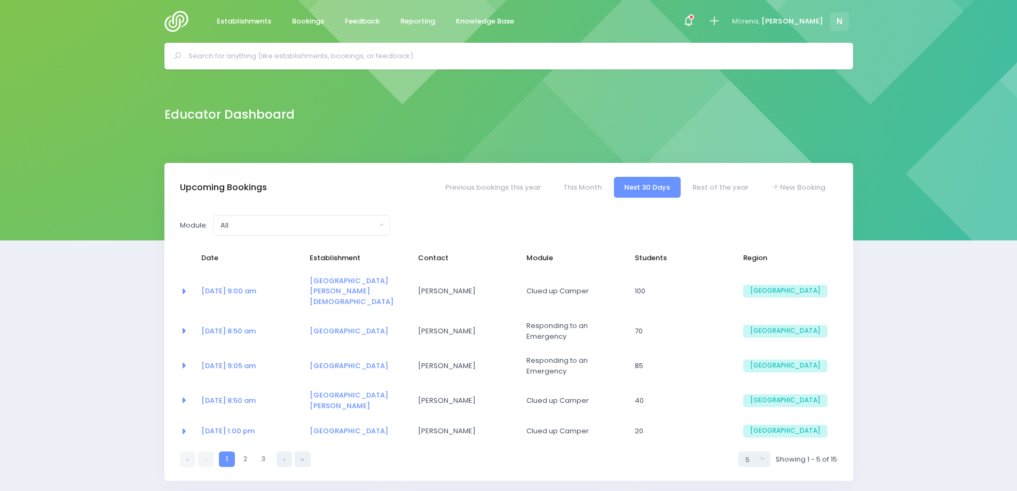
select select "5"
click at [242, 52] on input "text" at bounding box center [513, 56] width 650 height 16
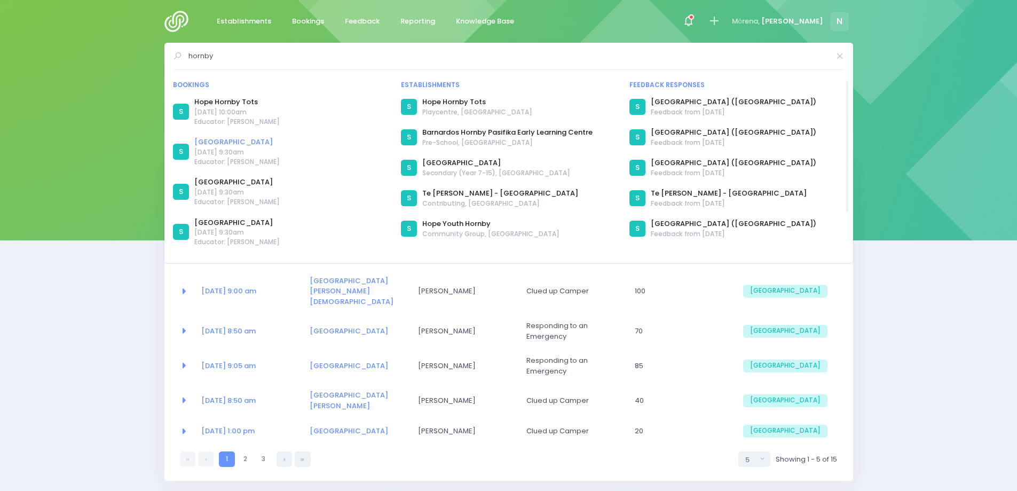
type input "hornby"
click at [238, 143] on link "[GEOGRAPHIC_DATA]" at bounding box center [236, 142] width 85 height 11
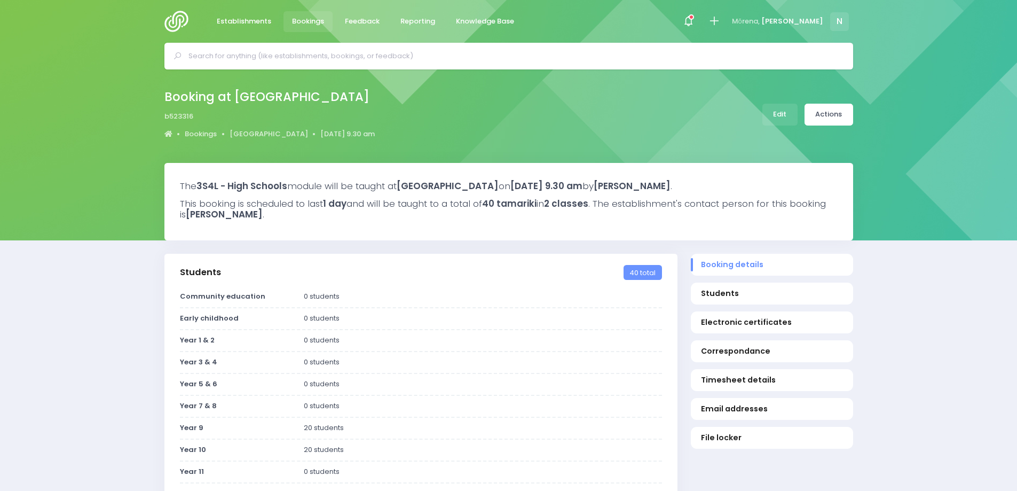
select select "5"
click at [780, 115] on link "Edit" at bounding box center [779, 115] width 35 height 22
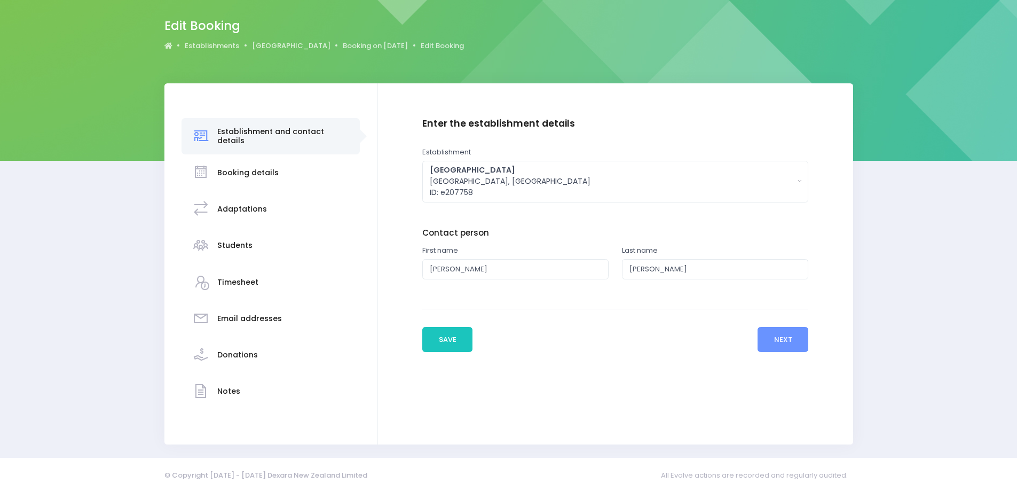
scroll to position [81, 0]
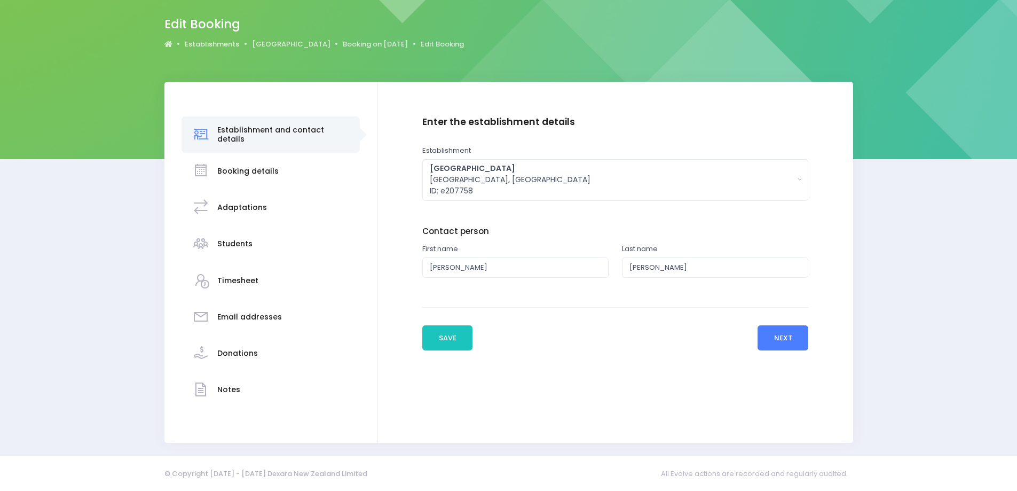
drag, startPoint x: 769, startPoint y: 343, endPoint x: 768, endPoint y: 338, distance: 5.4
click at [769, 342] on button "Next" at bounding box center [782, 338] width 51 height 26
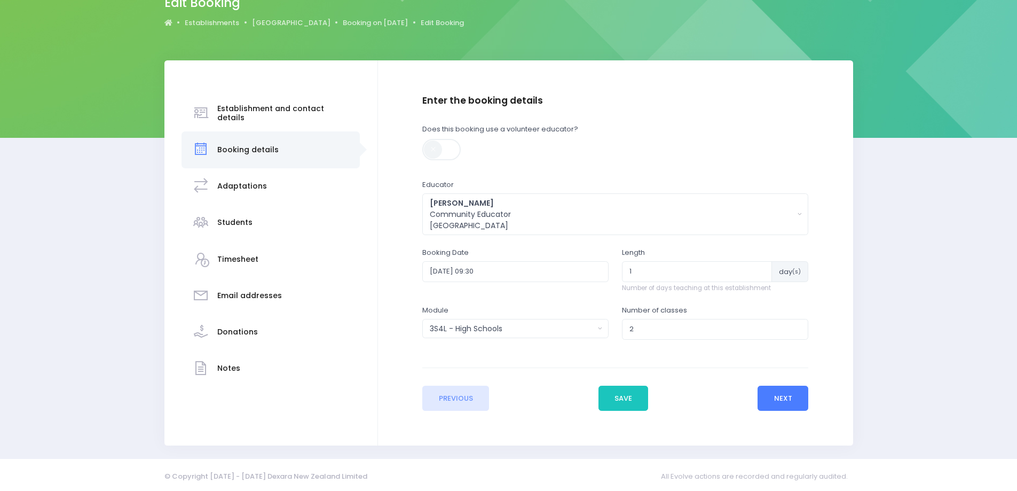
scroll to position [105, 0]
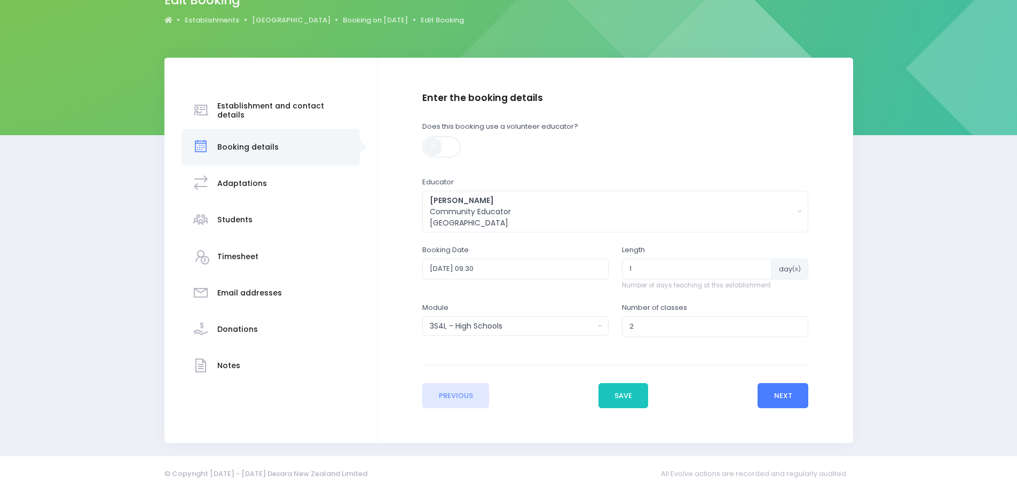
drag, startPoint x: 777, startPoint y: 396, endPoint x: 776, endPoint y: 391, distance: 5.6
click at [777, 395] on button "Next" at bounding box center [782, 396] width 51 height 26
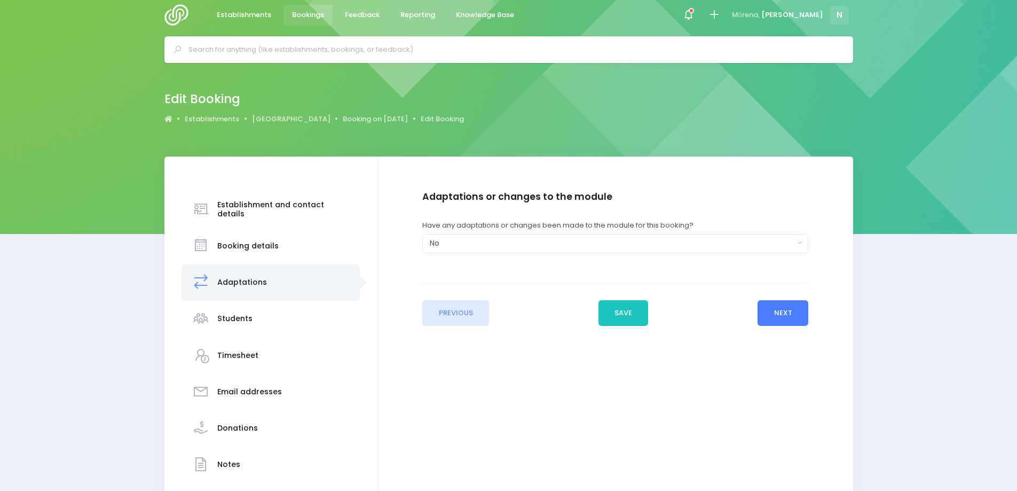
scroll to position [0, 0]
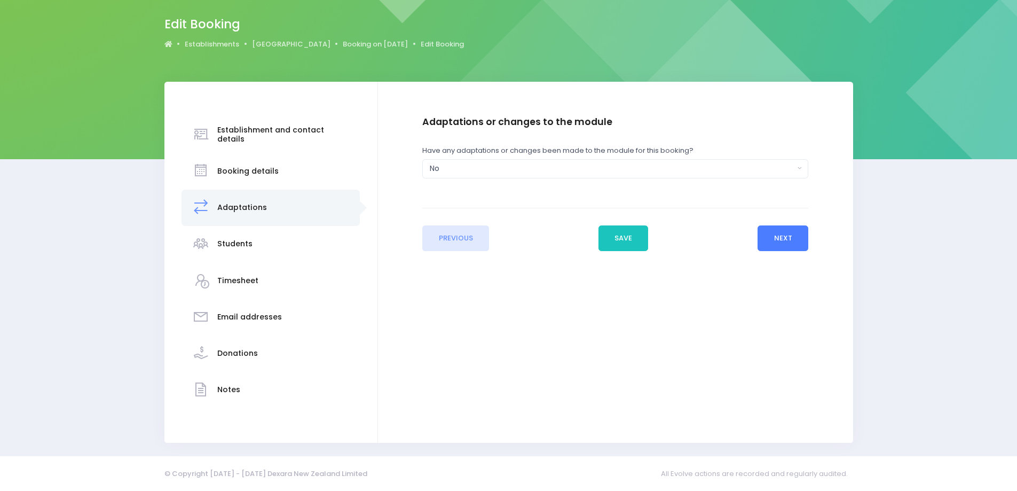
click at [782, 241] on button "Next" at bounding box center [782, 238] width 51 height 26
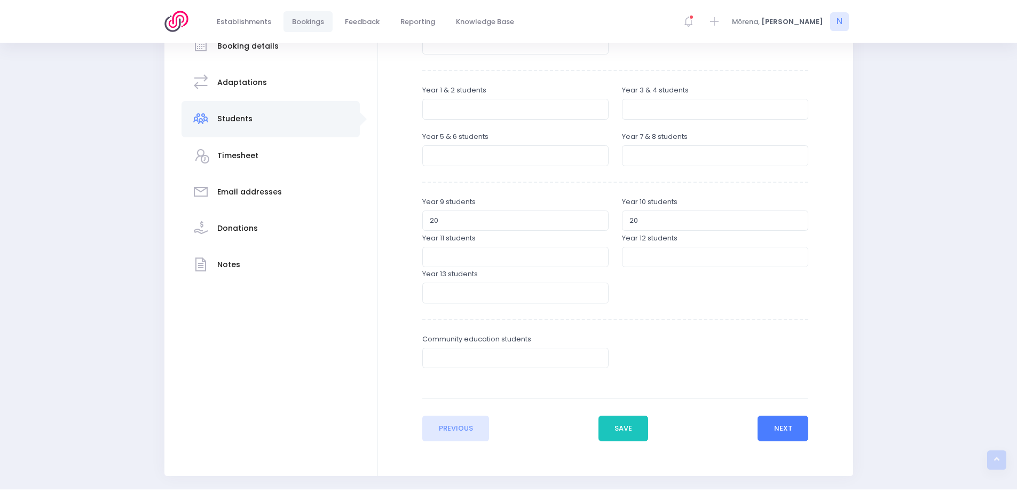
scroll to position [213, 0]
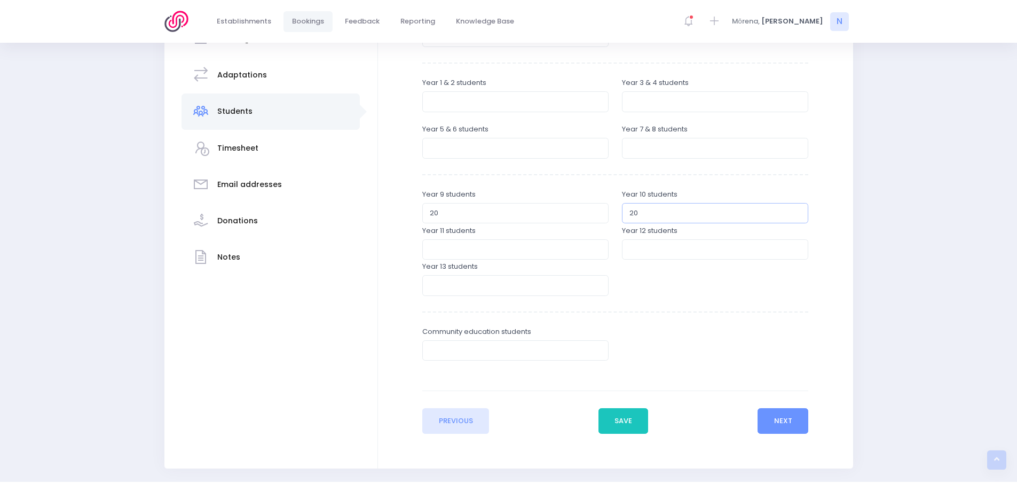
drag, startPoint x: 639, startPoint y: 212, endPoint x: 624, endPoint y: 214, distance: 14.5
click at [626, 214] on input "20" at bounding box center [715, 213] width 186 height 20
type input "4"
type input "25"
drag, startPoint x: 439, startPoint y: 211, endPoint x: 423, endPoint y: 209, distance: 16.7
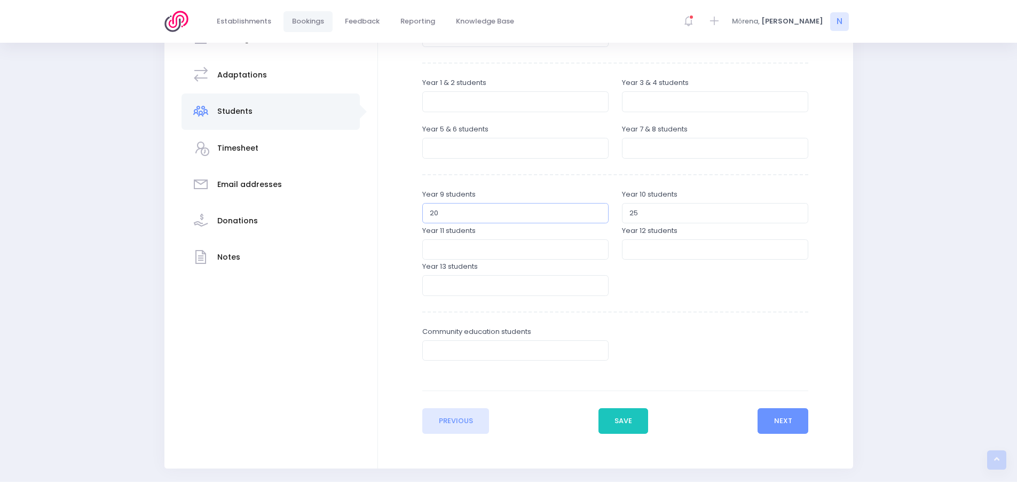
click at [423, 209] on input "20" at bounding box center [515, 213] width 186 height 20
type input "21"
click at [770, 419] on button "Next" at bounding box center [782, 421] width 51 height 26
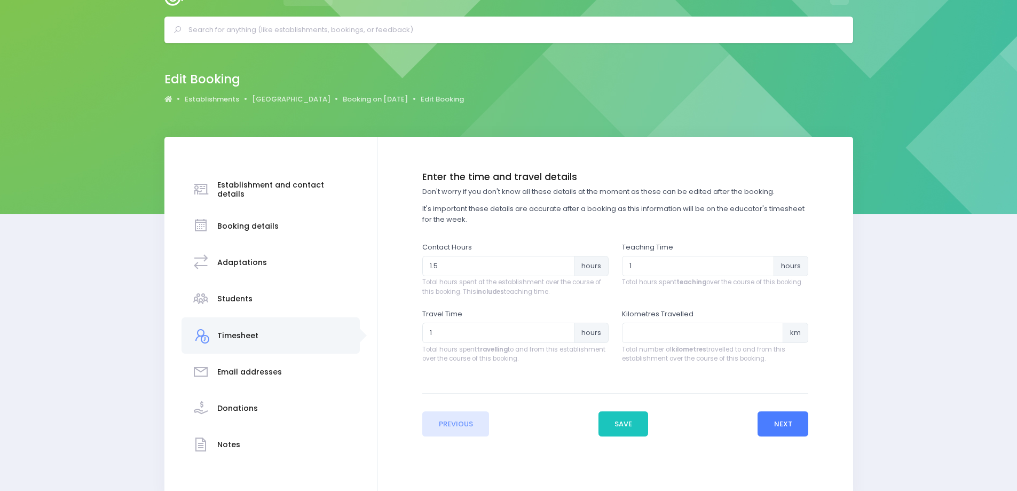
scroll to position [0, 0]
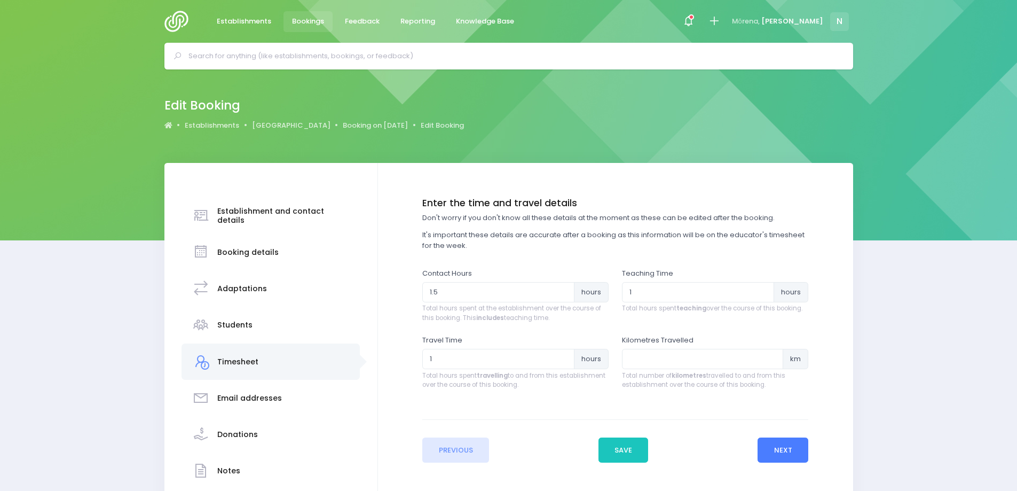
click at [782, 451] on button "Next" at bounding box center [782, 450] width 51 height 26
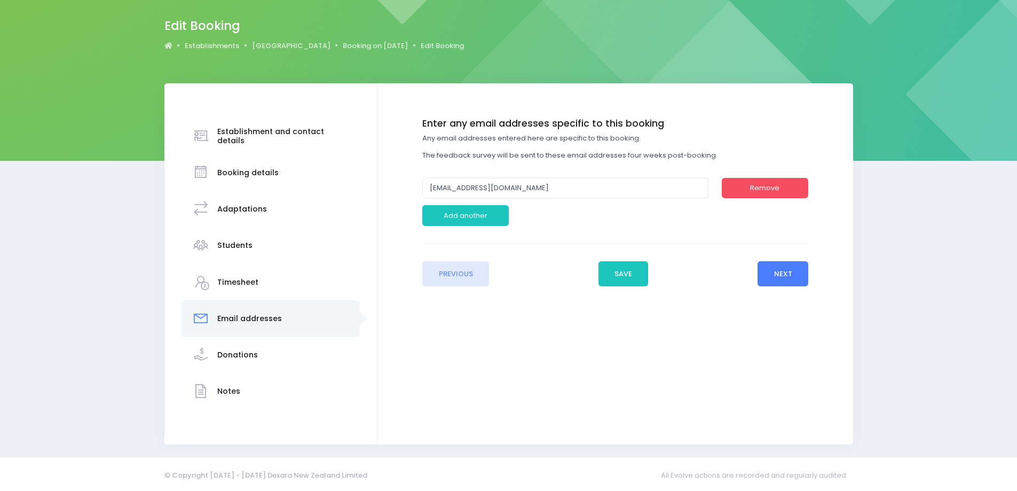
scroll to position [81, 0]
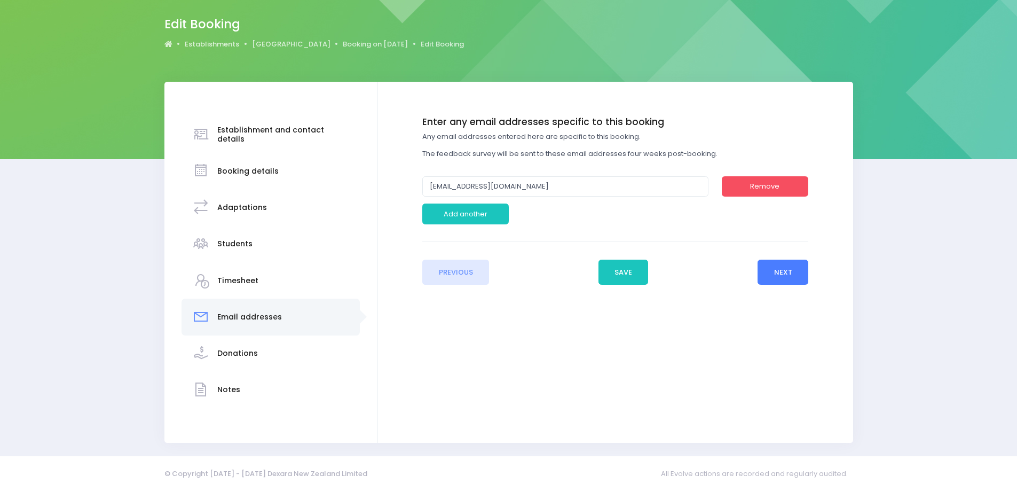
click at [792, 272] on button "Next" at bounding box center [782, 272] width 51 height 26
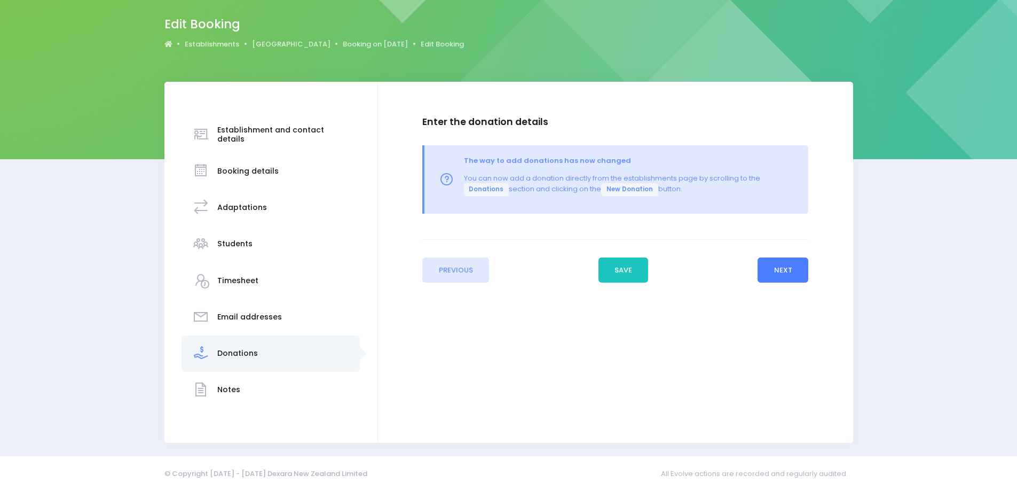
click at [782, 275] on button "Next" at bounding box center [782, 270] width 51 height 26
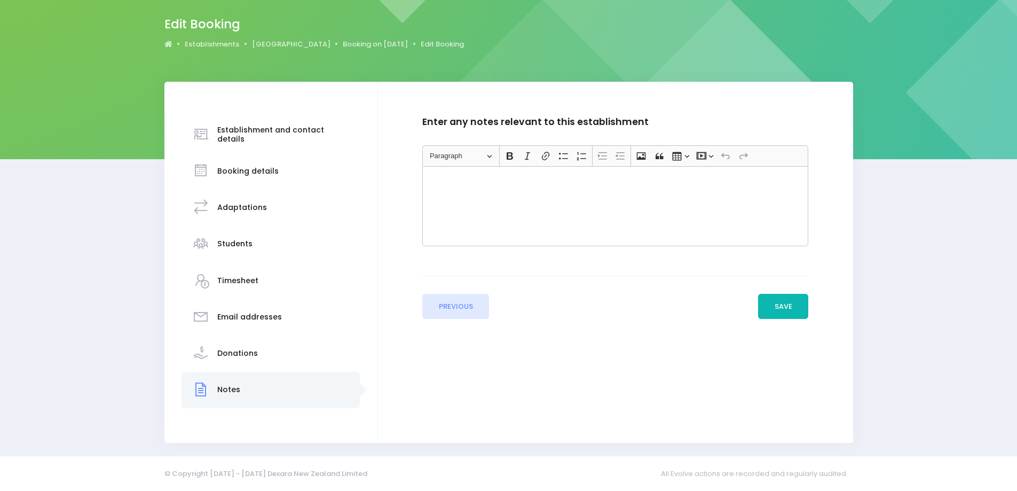
click at [794, 307] on button "Save" at bounding box center [783, 307] width 50 height 26
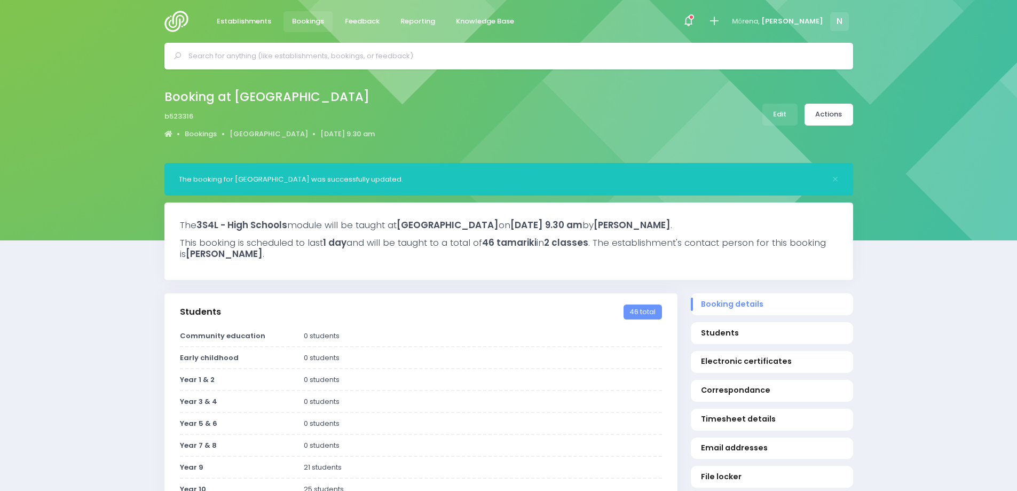
select select "5"
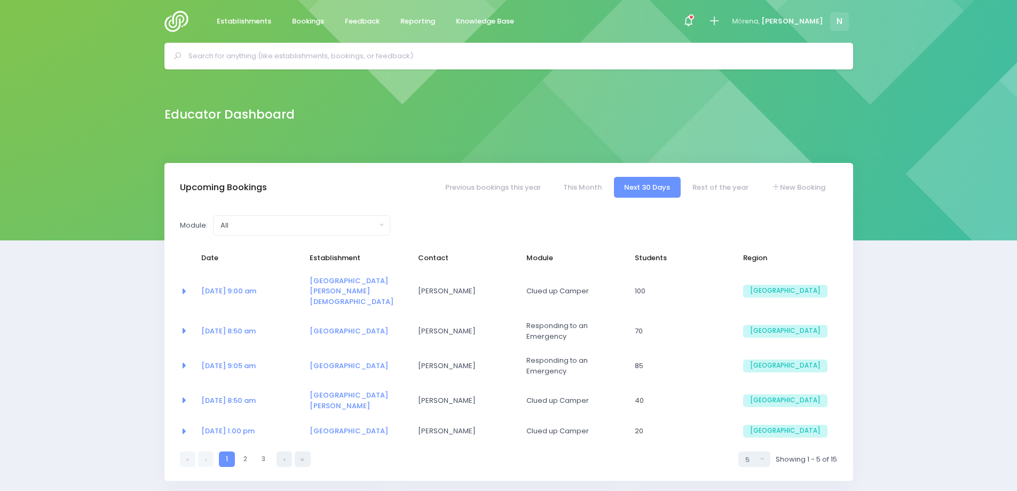
select select "5"
click at [802, 186] on link "New Booking" at bounding box center [798, 187] width 75 height 21
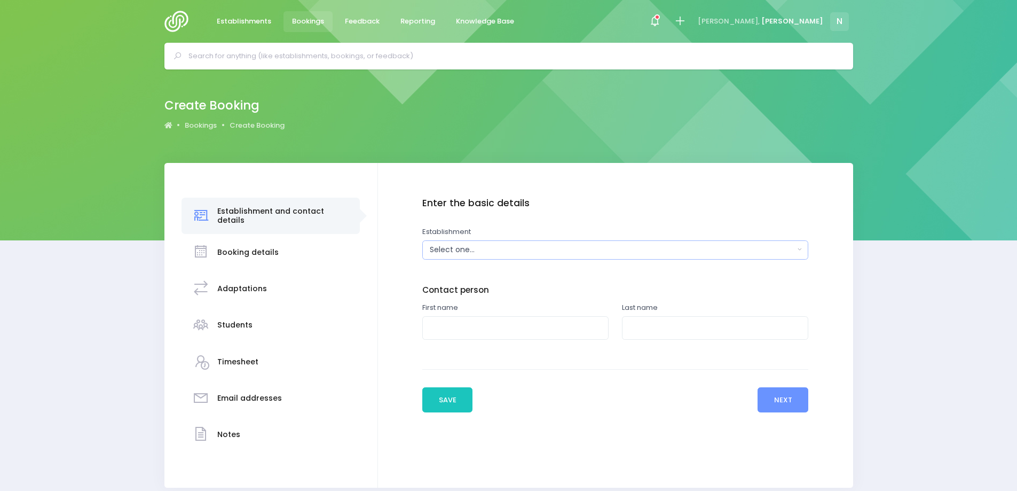
drag, startPoint x: 0, startPoint y: 0, endPoint x: 459, endPoint y: 244, distance: 519.8
click at [460, 247] on div "Select one..." at bounding box center [612, 249] width 364 height 11
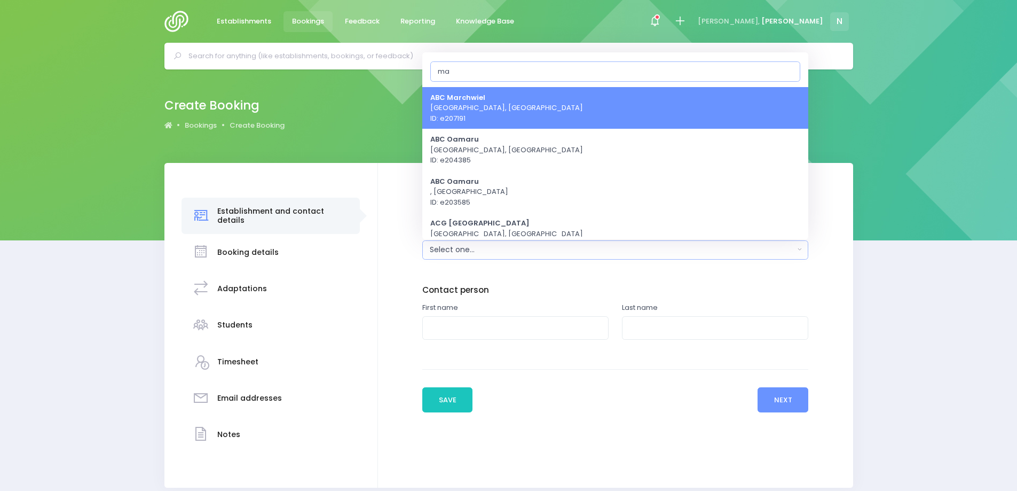
type input "m"
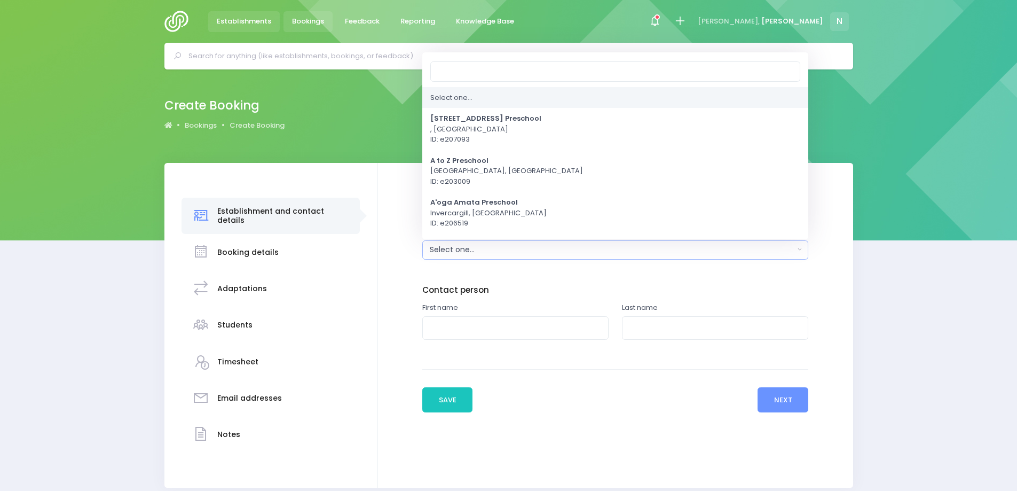
click at [246, 19] on span "Establishments" at bounding box center [244, 21] width 54 height 11
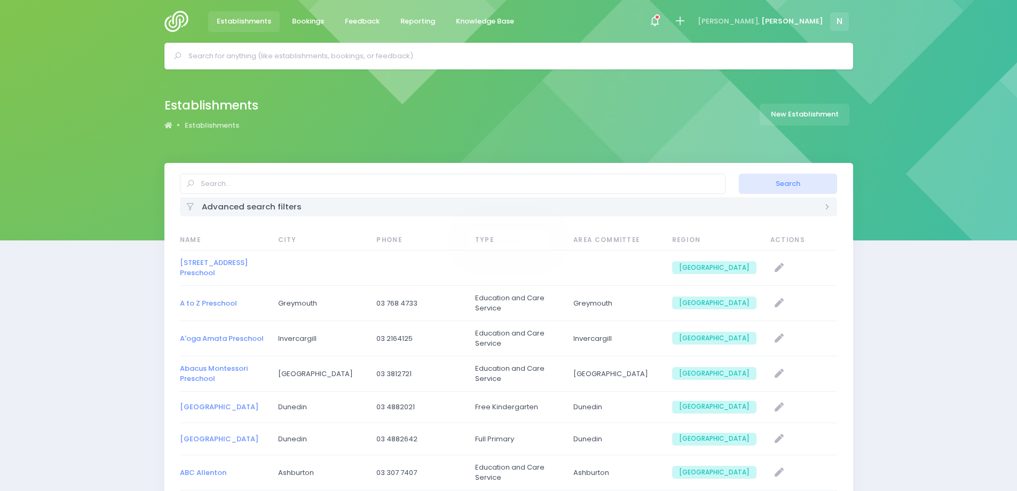
select select "20"
click at [244, 58] on input "text" at bounding box center [513, 56] width 650 height 16
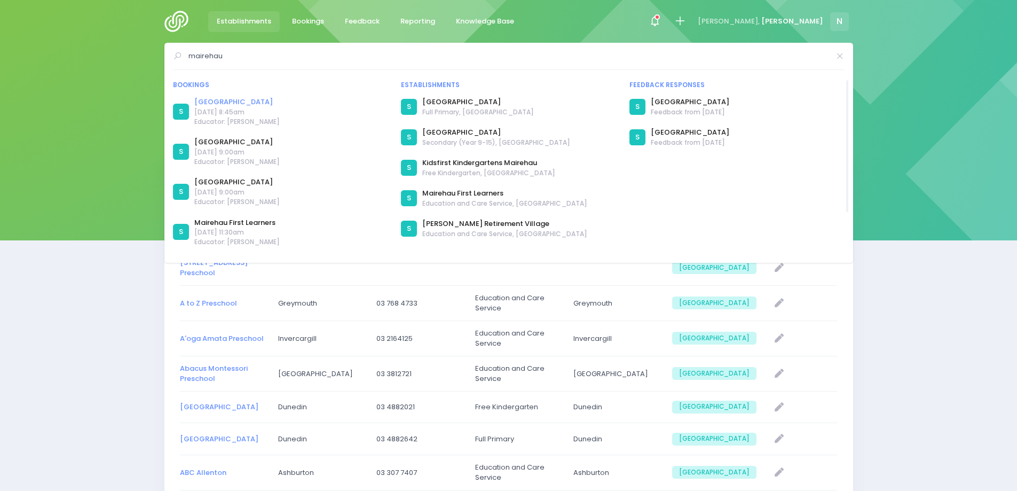
type input "mairehau"
click at [238, 103] on link "[GEOGRAPHIC_DATA]" at bounding box center [236, 102] width 85 height 11
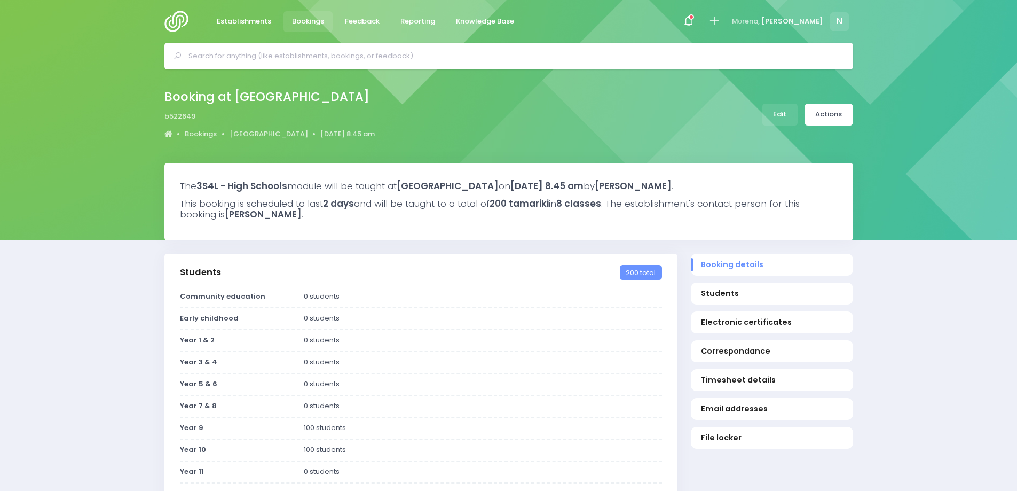
select select "5"
click at [837, 117] on link "Actions" at bounding box center [828, 115] width 49 height 22
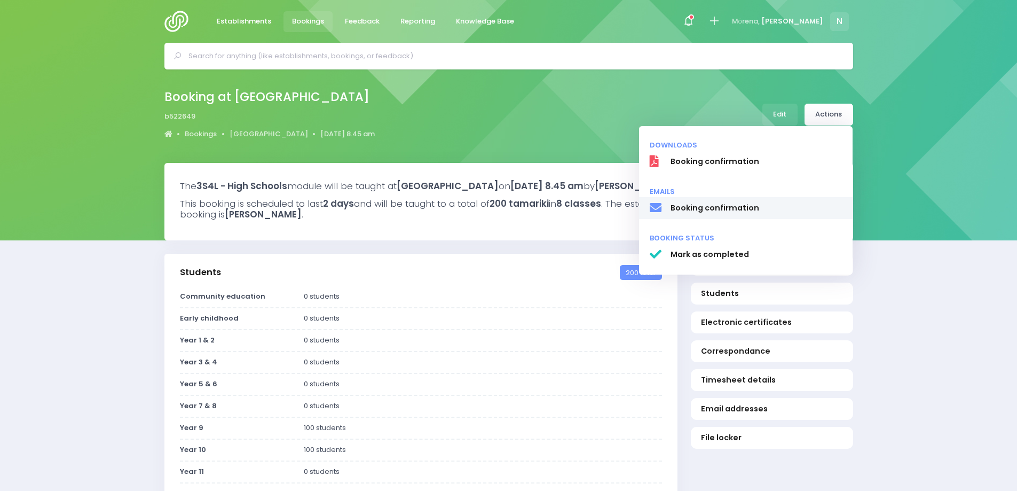
click at [760, 204] on span "Booking confirmation" at bounding box center [756, 207] width 172 height 11
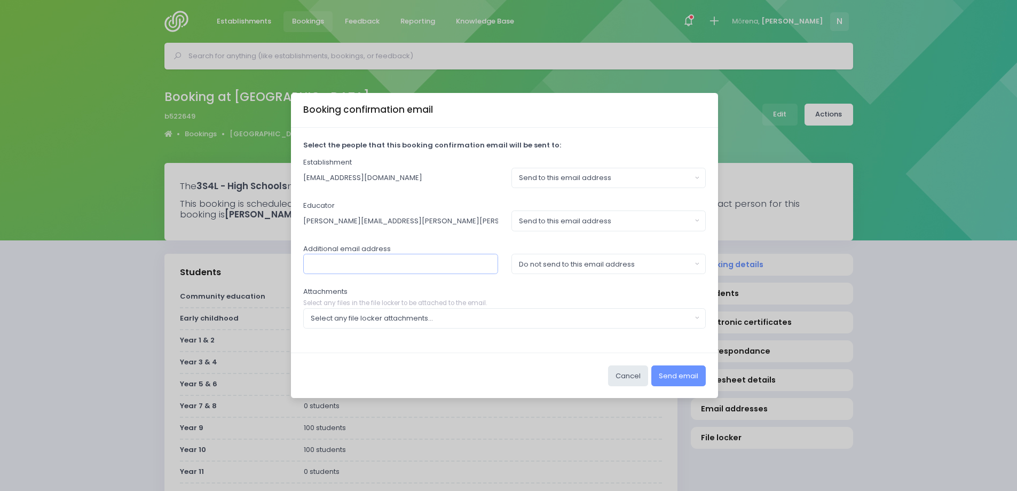
click at [430, 266] on input "text" at bounding box center [400, 264] width 195 height 20
type input "[EMAIL_ADDRESS][DOMAIN_NAME]"
click at [535, 266] on div "Do not send to this email address" at bounding box center [605, 264] width 173 height 11
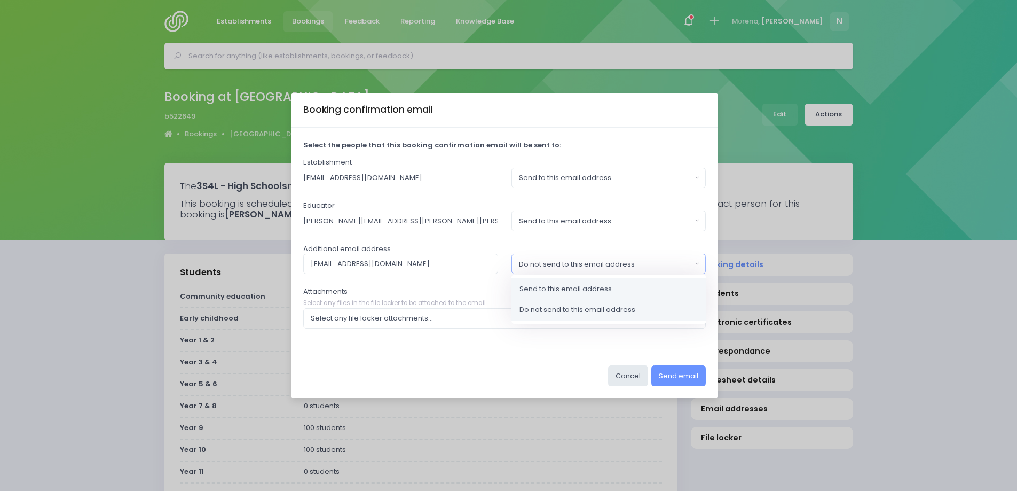
click at [533, 289] on span "Send to this email address" at bounding box center [565, 288] width 92 height 11
select select "send"
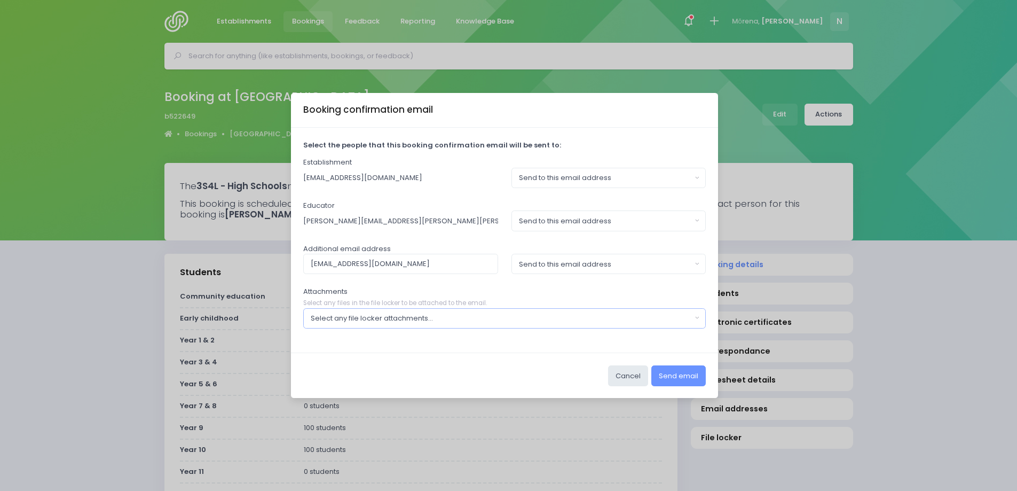
click at [404, 313] on div "Select any file locker attachments..." at bounding box center [501, 318] width 381 height 11
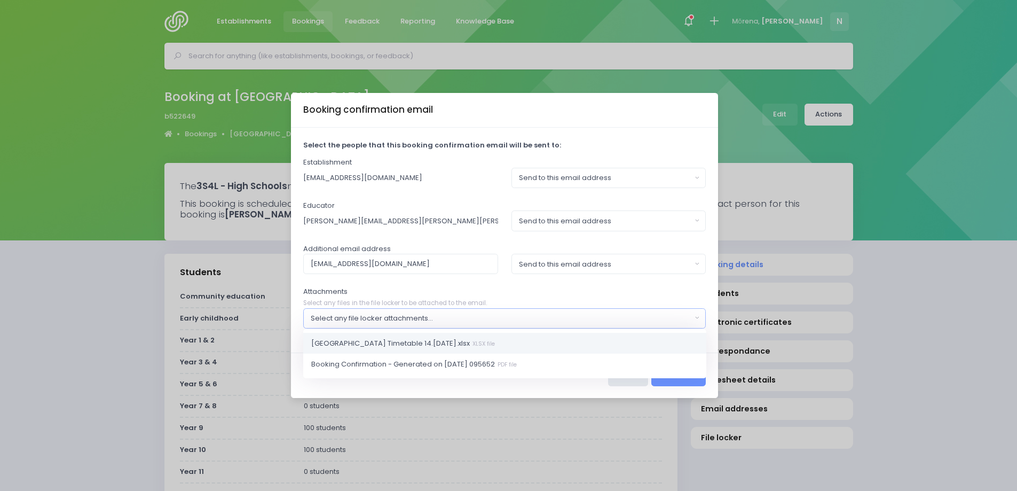
click at [389, 344] on span "Mairehau High School Timetable 14.15 October 2025.xlsx XLSX file" at bounding box center [403, 342] width 184 height 11
select select "9241"
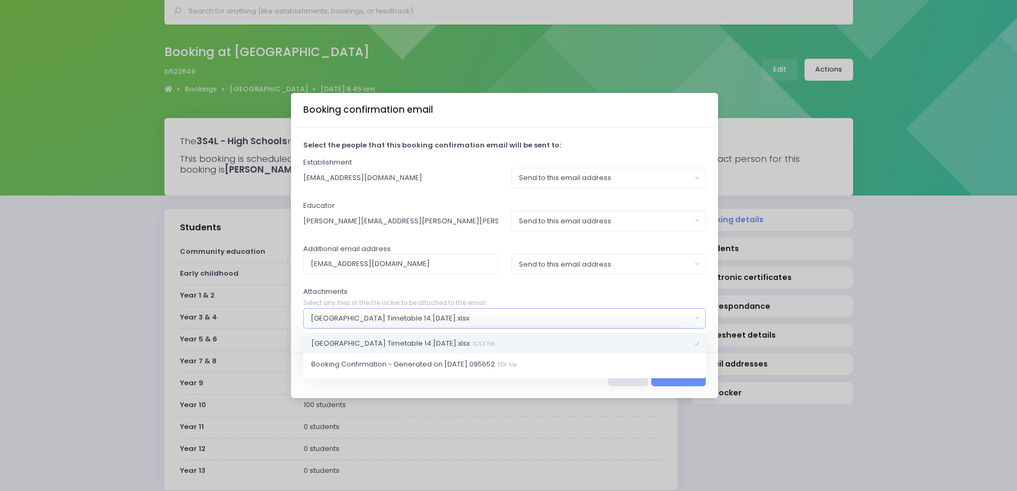
scroll to position [107, 0]
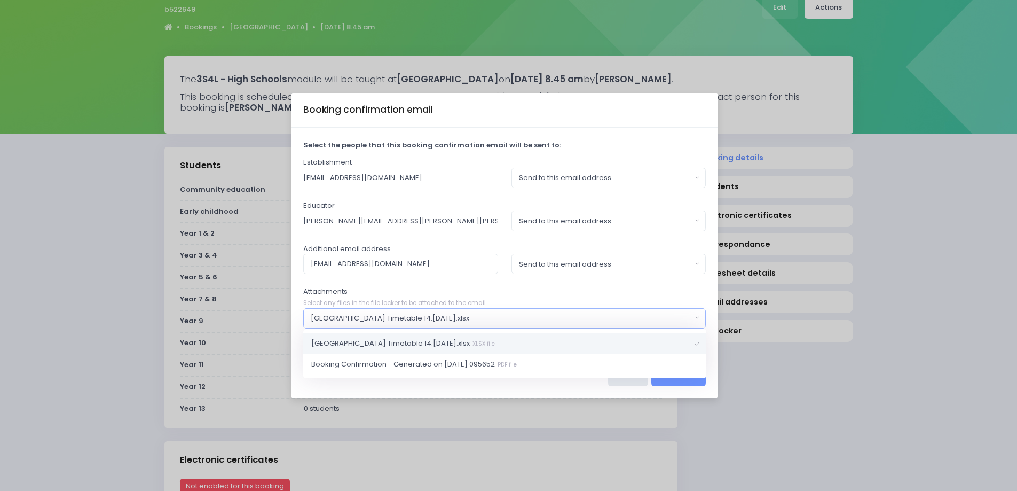
click at [461, 320] on div "[GEOGRAPHIC_DATA] Timetable 14.[DATE].xlsx" at bounding box center [501, 318] width 381 height 11
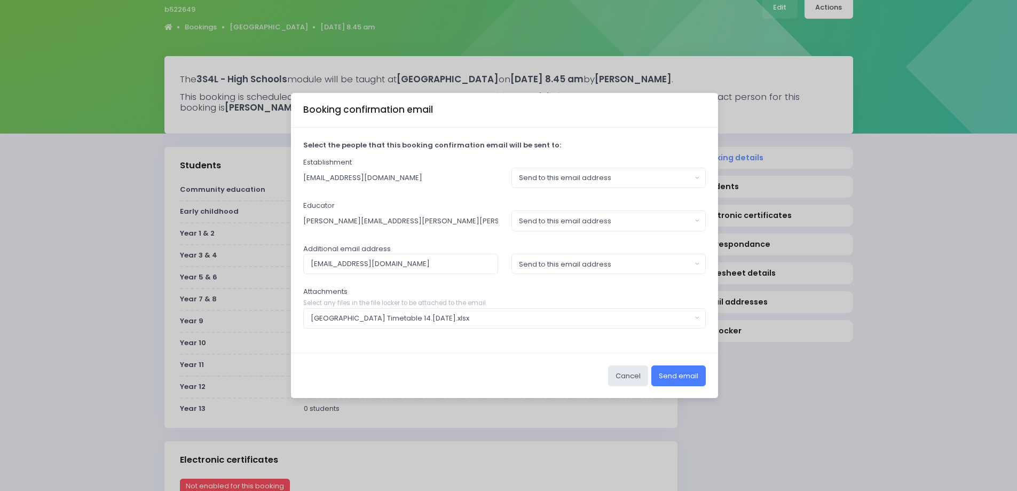
click at [684, 378] on button "Send email" at bounding box center [678, 375] width 54 height 20
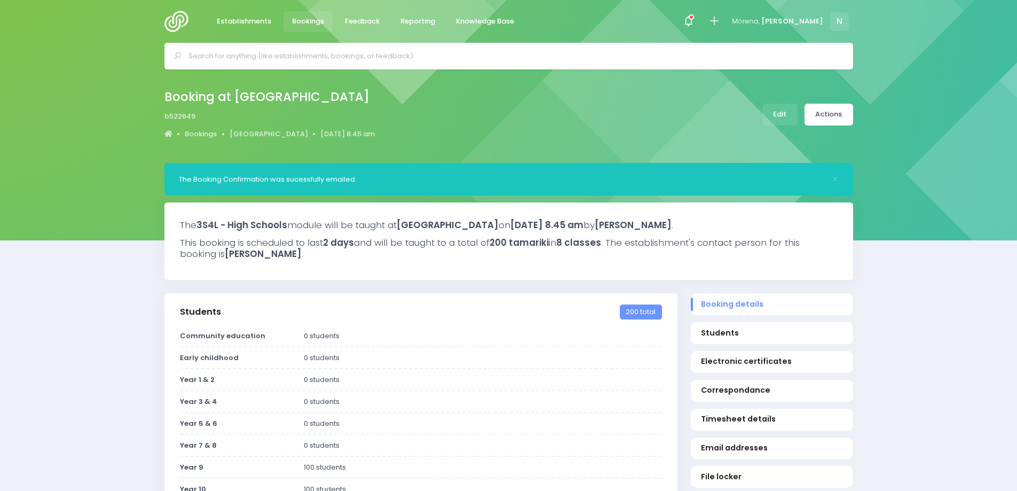
select select "5"
